Goal: Task Accomplishment & Management: Manage account settings

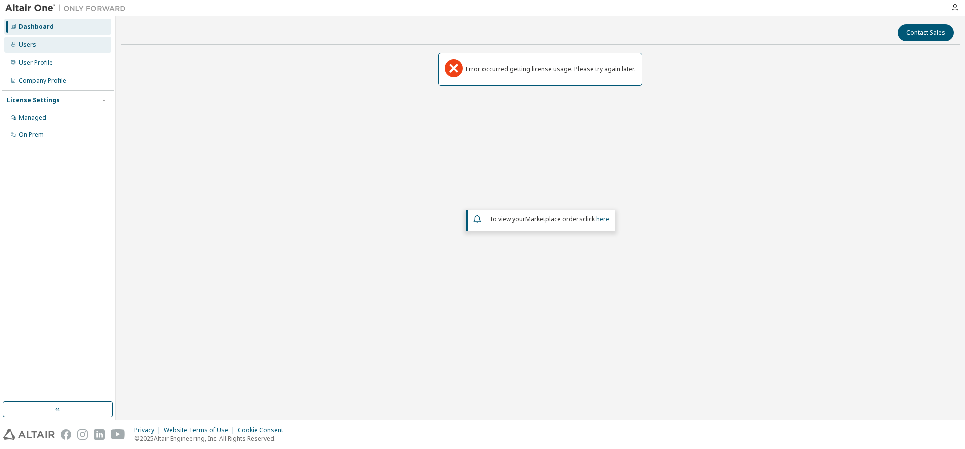
click at [41, 49] on div "Users" at bounding box center [57, 45] width 107 height 16
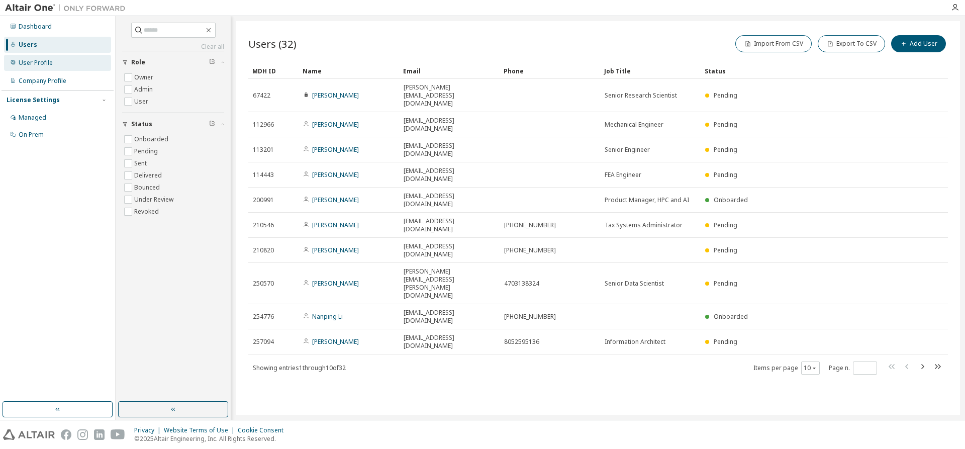
click at [53, 66] on div "User Profile" at bounding box center [57, 63] width 107 height 16
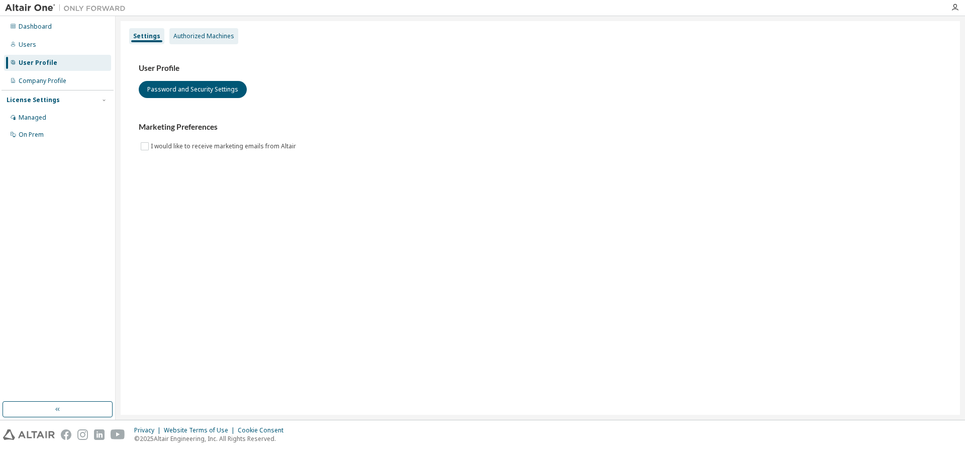
click at [213, 35] on div "Authorized Machines" at bounding box center [203, 36] width 61 height 8
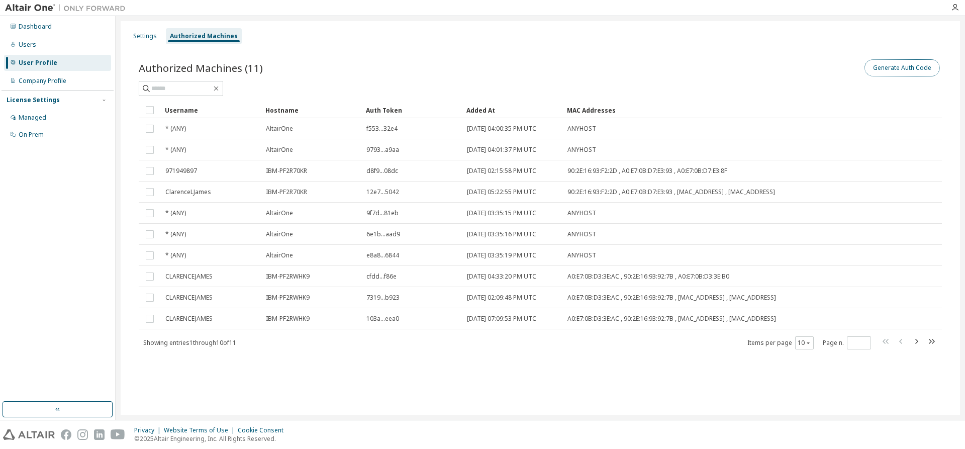
click at [910, 69] on button "Generate Auth Code" at bounding box center [902, 67] width 75 height 17
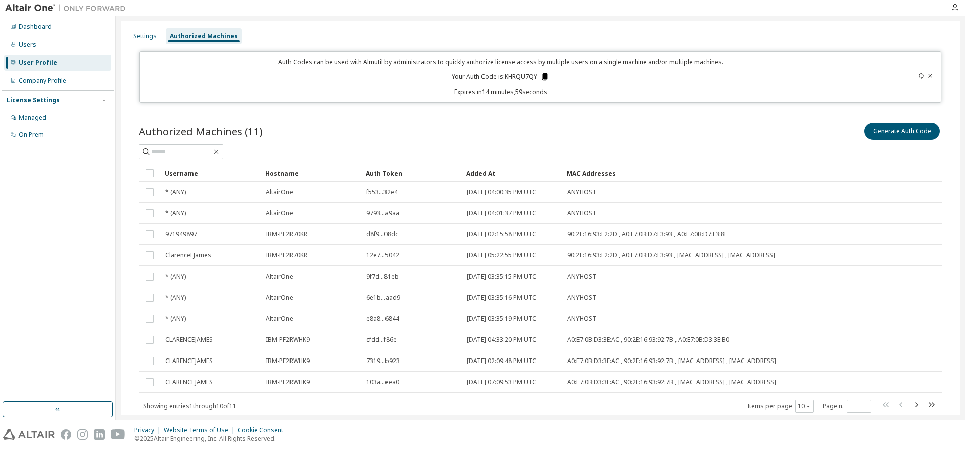
click at [544, 77] on icon at bounding box center [545, 76] width 6 height 7
click at [432, 158] on div at bounding box center [540, 151] width 803 height 15
